Goal: Task Accomplishment & Management: Manage account settings

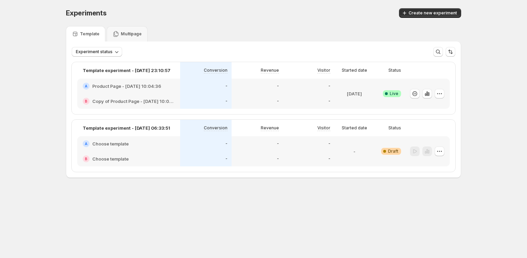
click at [24, 125] on div "Experiments. This page is ready Experiments Create new experiment Template Mult…" at bounding box center [263, 107] width 527 height 215
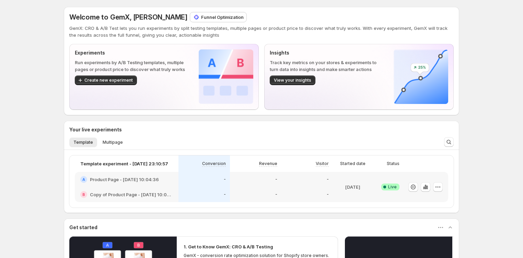
click at [480, 89] on div "Welcome to GemX, Duc Trinh Funnel Optimization GemX: CRO & A/B Test lets you ru…" at bounding box center [261, 202] width 523 height 404
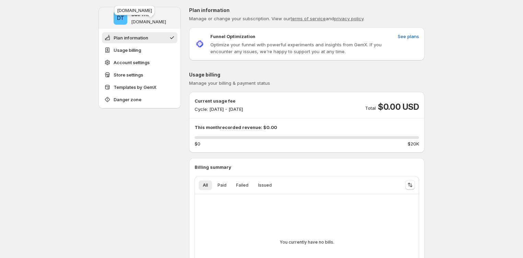
click at [153, 24] on p "[DOMAIN_NAME]" at bounding box center [148, 21] width 35 height 5
copy div "[DOMAIN_NAME]"
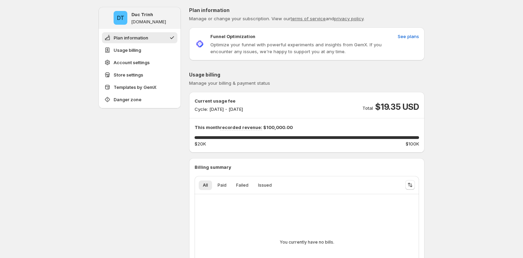
click at [399, 103] on span "$19.35 USD" at bounding box center [397, 107] width 44 height 11
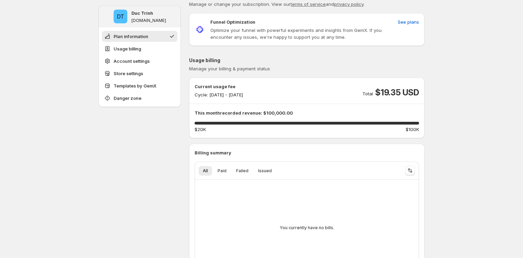
click at [243, 97] on p "Cycle: [DATE] - [DATE]" at bounding box center [219, 94] width 48 height 7
click at [330, 84] on div "Current usage fee Cycle: [DATE] - [DATE] Total $19.35 USD" at bounding box center [307, 90] width 224 height 15
click at [383, 93] on span "$19.35 USD" at bounding box center [397, 92] width 44 height 11
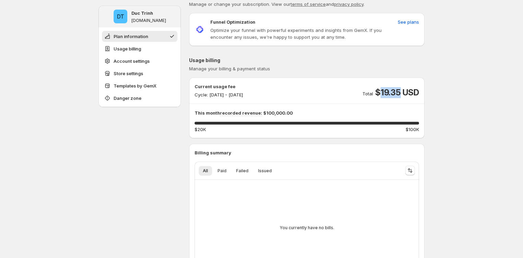
click at [383, 93] on span "$19.35 USD" at bounding box center [397, 92] width 44 height 11
click at [243, 91] on div "Current usage fee Cycle: [DATE] - [DATE]" at bounding box center [219, 90] width 48 height 15
click at [243, 91] on div "Current usage fee Cycle: Oct 01, 2025 - Oct 31, 2025" at bounding box center [219, 90] width 48 height 15
click at [301, 94] on div "Current usage fee Cycle: Oct 01, 2025 - Oct 31, 2025 Total $19.35 USD" at bounding box center [307, 90] width 224 height 15
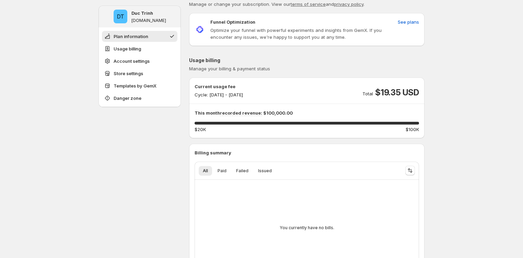
click at [243, 94] on p "Cycle: [DATE] - [DATE]" at bounding box center [219, 94] width 48 height 7
click at [243, 95] on p "Cycle: [DATE] - [DATE]" at bounding box center [219, 94] width 48 height 7
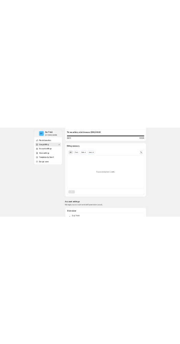
scroll to position [0, 0]
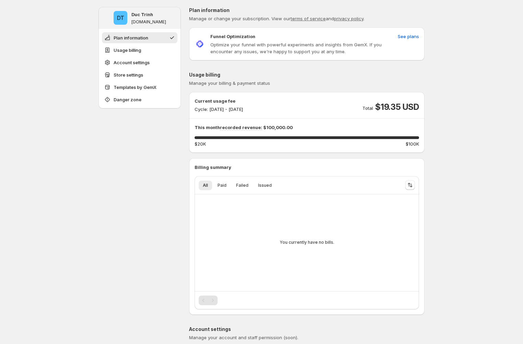
click at [264, 120] on div "Current usage fee Cycle: Oct 01, 2025 - Oct 31, 2025 Total $19.35 USD This mont…" at bounding box center [307, 122] width 224 height 50
click at [268, 125] on p "This month recorded revenue: $100,000.00" at bounding box center [307, 127] width 224 height 7
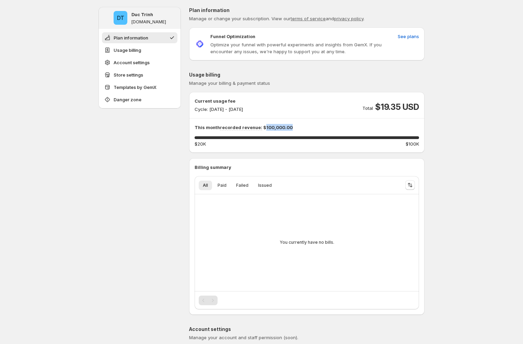
click at [268, 125] on p "This month recorded revenue: $100,000.00" at bounding box center [307, 127] width 224 height 7
drag, startPoint x: 323, startPoint y: 130, endPoint x: 310, endPoint y: 133, distance: 13.3
click at [322, 130] on p "This month recorded revenue: $100,000.00" at bounding box center [307, 127] width 224 height 7
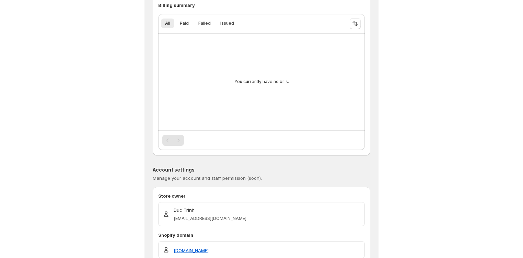
scroll to position [67, 0]
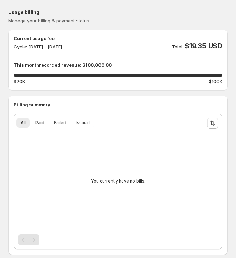
drag, startPoint x: 174, startPoint y: 89, endPoint x: 198, endPoint y: 74, distance: 27.4
click at [174, 89] on div "Current usage fee Cycle: [DATE] - [DATE] Total $19.35 USD This month recorded r…" at bounding box center [118, 60] width 220 height 61
click at [184, 47] on span "$19.35 USD" at bounding box center [204, 46] width 38 height 8
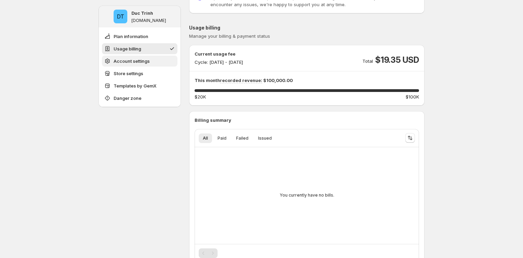
scroll to position [0, 0]
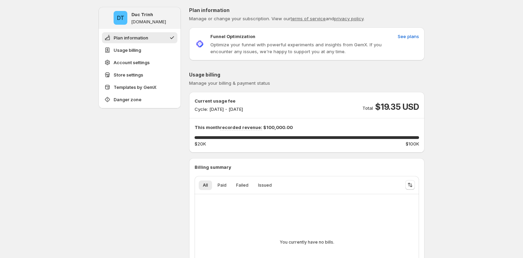
click at [184, 37] on p "Funnel Optimization" at bounding box center [232, 36] width 45 height 7
click at [184, 52] on p "Optimize your funnel with powerful experiments and insights from GemX. If you e…" at bounding box center [302, 48] width 185 height 14
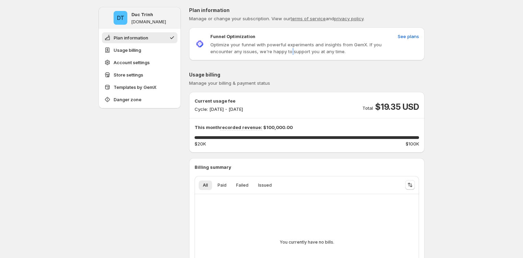
click at [184, 52] on p "Optimize your funnel with powerful experiments and insights from GemX. If you e…" at bounding box center [302, 48] width 185 height 14
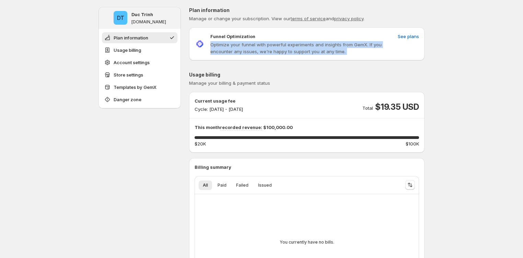
click at [184, 52] on p "Optimize your funnel with powerful experiments and insights from GemX. If you e…" at bounding box center [302, 48] width 185 height 14
click at [184, 55] on p "Optimize your funnel with powerful experiments and insights from GemX. If you e…" at bounding box center [302, 48] width 185 height 14
drag, startPoint x: 366, startPoint y: 54, endPoint x: 208, endPoint y: 42, distance: 158.3
click at [184, 42] on div "Funnel Optimization Optimize your funnel with powerful experiments and insights…" at bounding box center [306, 43] width 235 height 33
click at [184, 44] on p "Optimize your funnel with powerful experiments and insights from GemX. If you e…" at bounding box center [302, 48] width 185 height 14
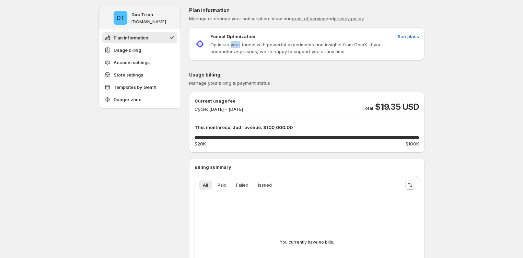
click at [184, 44] on p "Optimize your funnel with powerful experiments and insights from GemX. If you e…" at bounding box center [302, 48] width 185 height 14
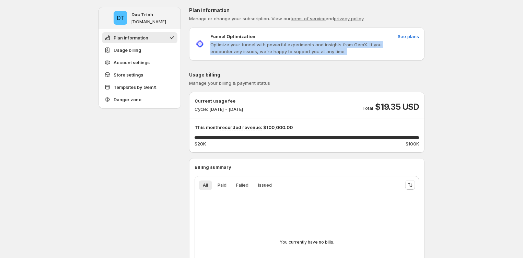
click at [184, 44] on p "Optimize your funnel with powerful experiments and insights from GemX. If you e…" at bounding box center [302, 48] width 185 height 14
click at [184, 47] on p "Optimize your funnel with powerful experiments and insights from GemX. If you e…" at bounding box center [302, 48] width 185 height 14
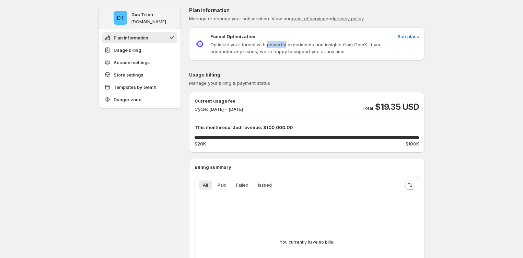
click at [184, 47] on p "Optimize your funnel with powerful experiments and insights from GemX. If you e…" at bounding box center [302, 48] width 185 height 14
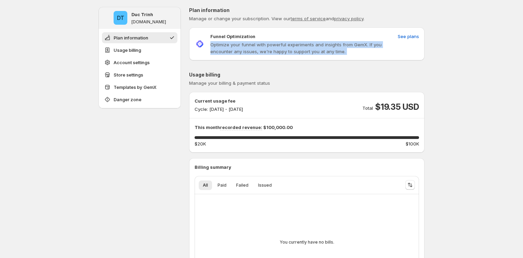
click at [184, 47] on p "Optimize your funnel with powerful experiments and insights from GemX. If you e…" at bounding box center [302, 48] width 185 height 14
click at [184, 42] on p "Optimize your funnel with powerful experiments and insights from GemX. If you e…" at bounding box center [302, 48] width 185 height 14
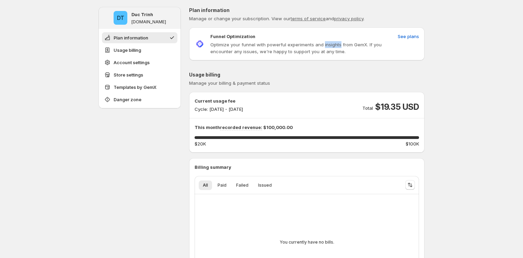
click at [184, 42] on p "Optimize your funnel with powerful experiments and insights from GemX. If you e…" at bounding box center [302, 48] width 185 height 14
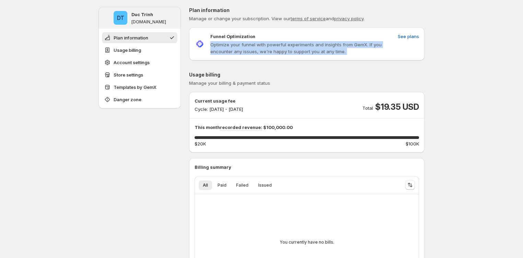
click at [184, 42] on p "Optimize your funnel with powerful experiments and insights from GemX. If you e…" at bounding box center [302, 48] width 185 height 14
click at [184, 55] on div "Funnel Optimization Optimize your funnel with powerful experiments and insights…" at bounding box center [306, 43] width 235 height 33
drag, startPoint x: 342, startPoint y: 49, endPoint x: 203, endPoint y: 42, distance: 139.5
click at [184, 42] on div "Funnel Optimization Optimize your funnel with powerful experiments and insights…" at bounding box center [295, 44] width 200 height 22
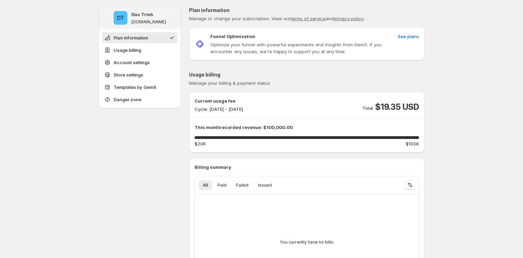
drag, startPoint x: 104, startPoint y: 160, endPoint x: 208, endPoint y: 145, distance: 105.4
click at [184, 181] on icon "Sort the results" at bounding box center [410, 184] width 7 height 7
click at [184, 218] on span "Ascending" at bounding box center [390, 220] width 32 height 5
click at [184, 230] on span "Descending" at bounding box center [390, 231] width 32 height 5
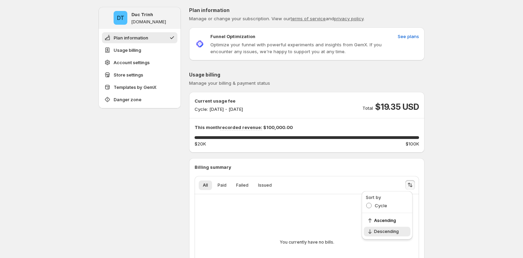
click at [184, 200] on div "You currently have no bills." at bounding box center [306, 242] width 213 height 85
drag, startPoint x: 83, startPoint y: 136, endPoint x: 92, endPoint y: 138, distance: 8.8
click at [419, 35] on span "See plans" at bounding box center [408, 36] width 21 height 7
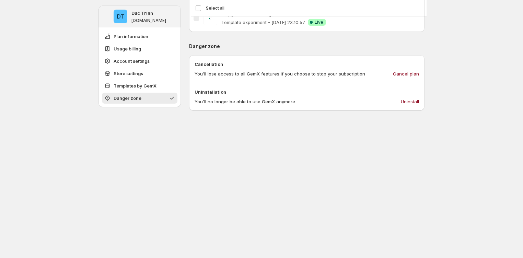
scroll to position [700, 0]
